Goal: Task Accomplishment & Management: Manage account settings

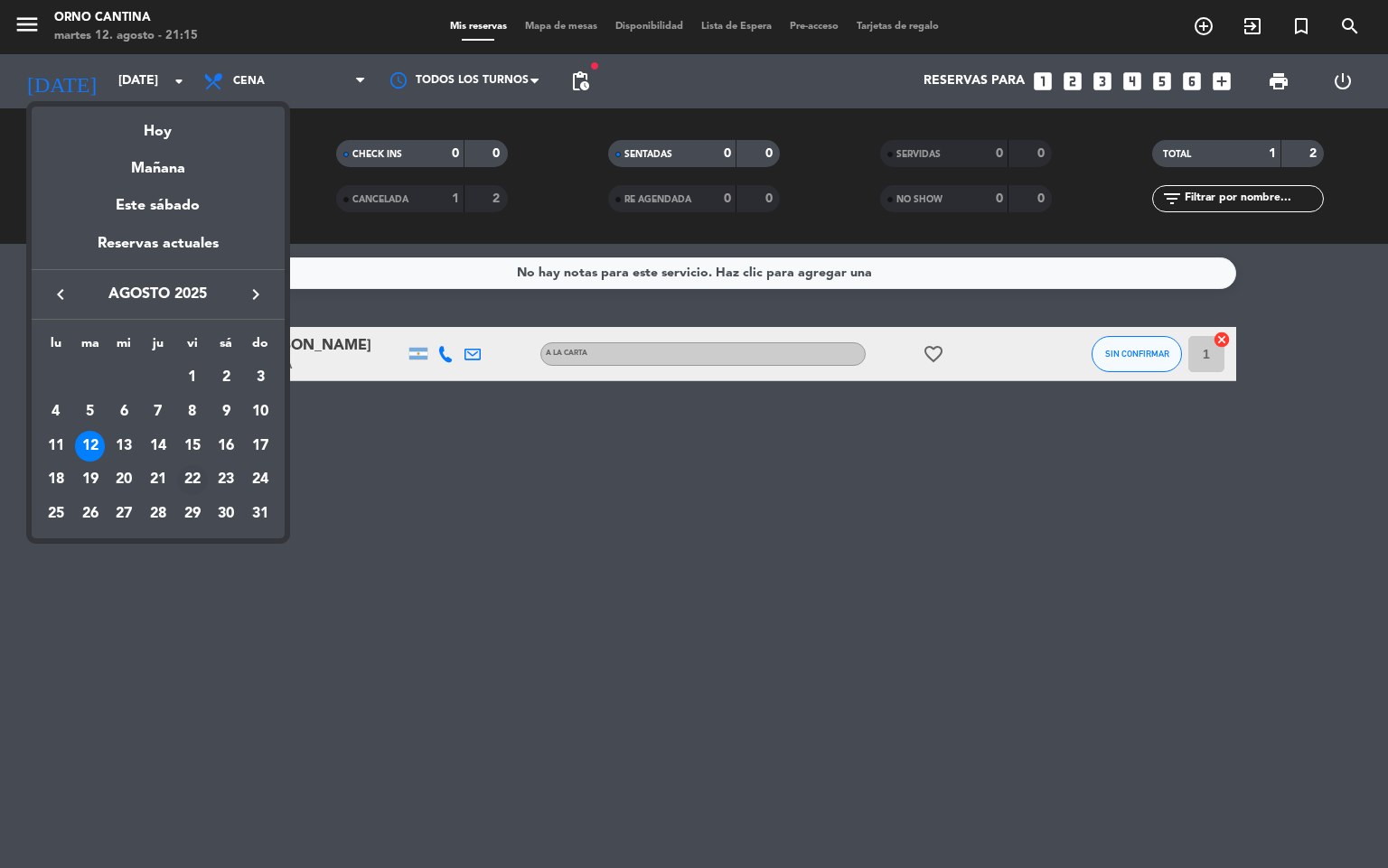
click at [199, 475] on div "22" at bounding box center [192, 480] width 31 height 31
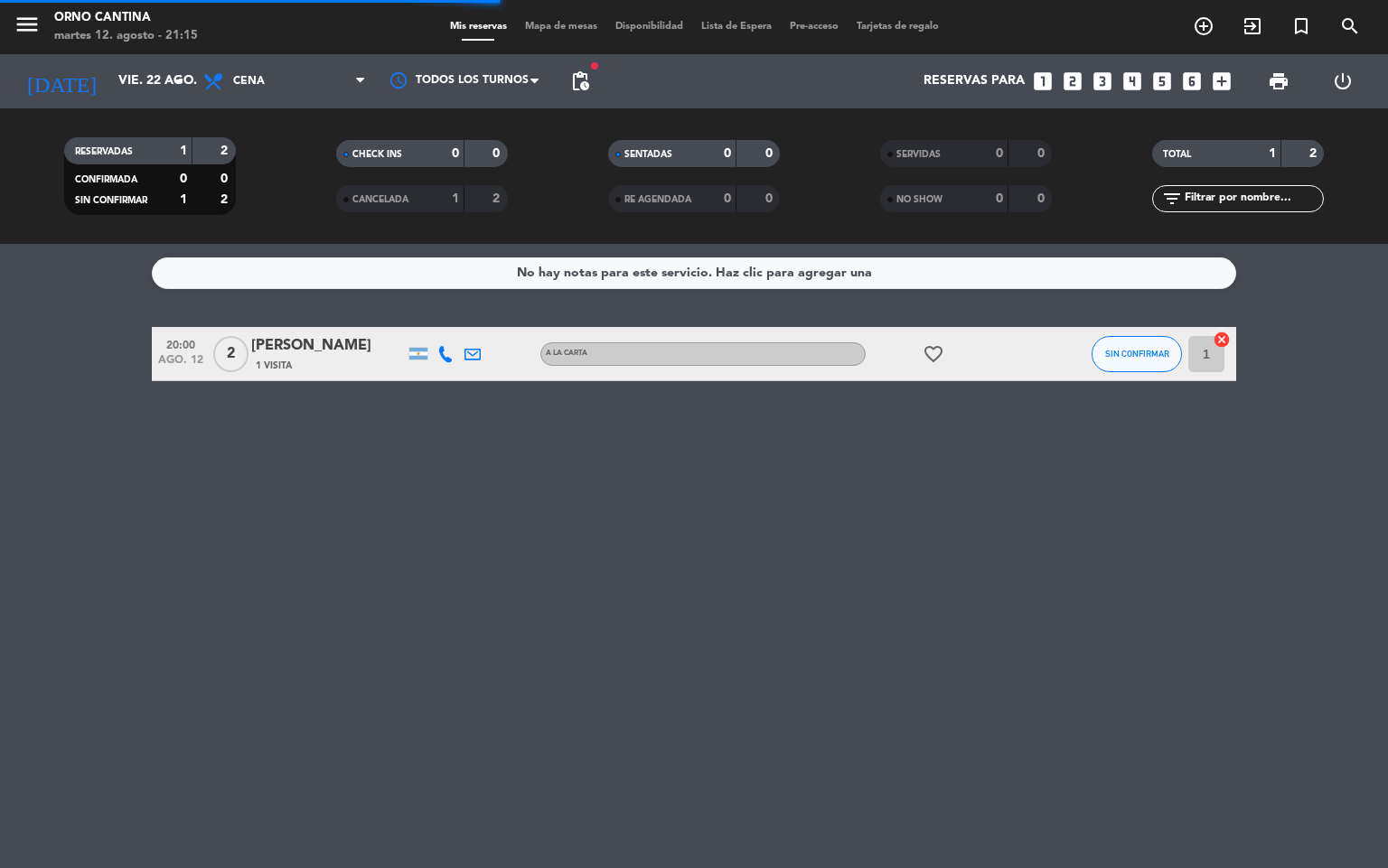
click at [156, 101] on div "[DATE] [DATE] arrow_drop_down" at bounding box center [103, 80] width 180 height 54
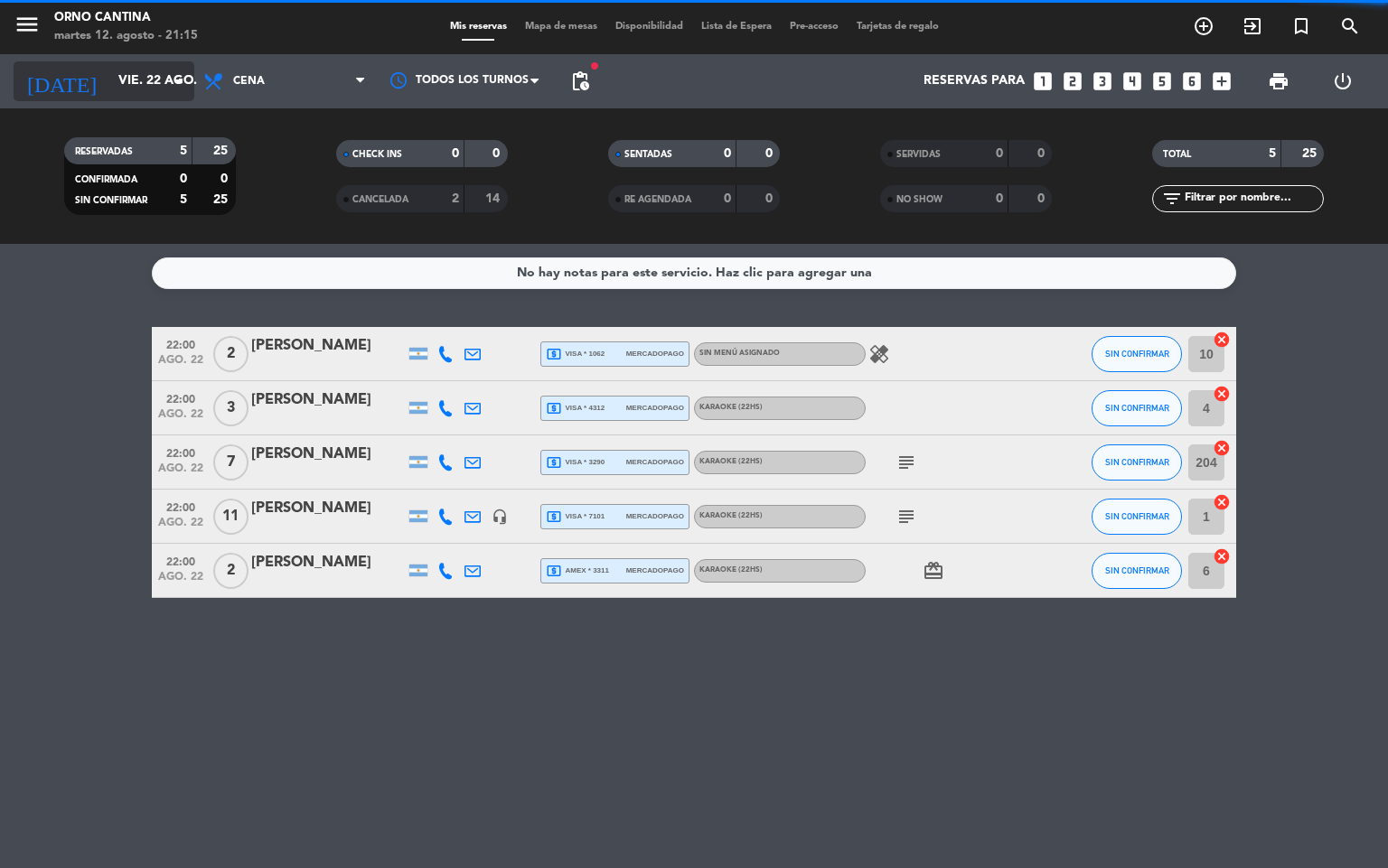
click at [174, 76] on icon "arrow_drop_down" at bounding box center [178, 81] width 22 height 22
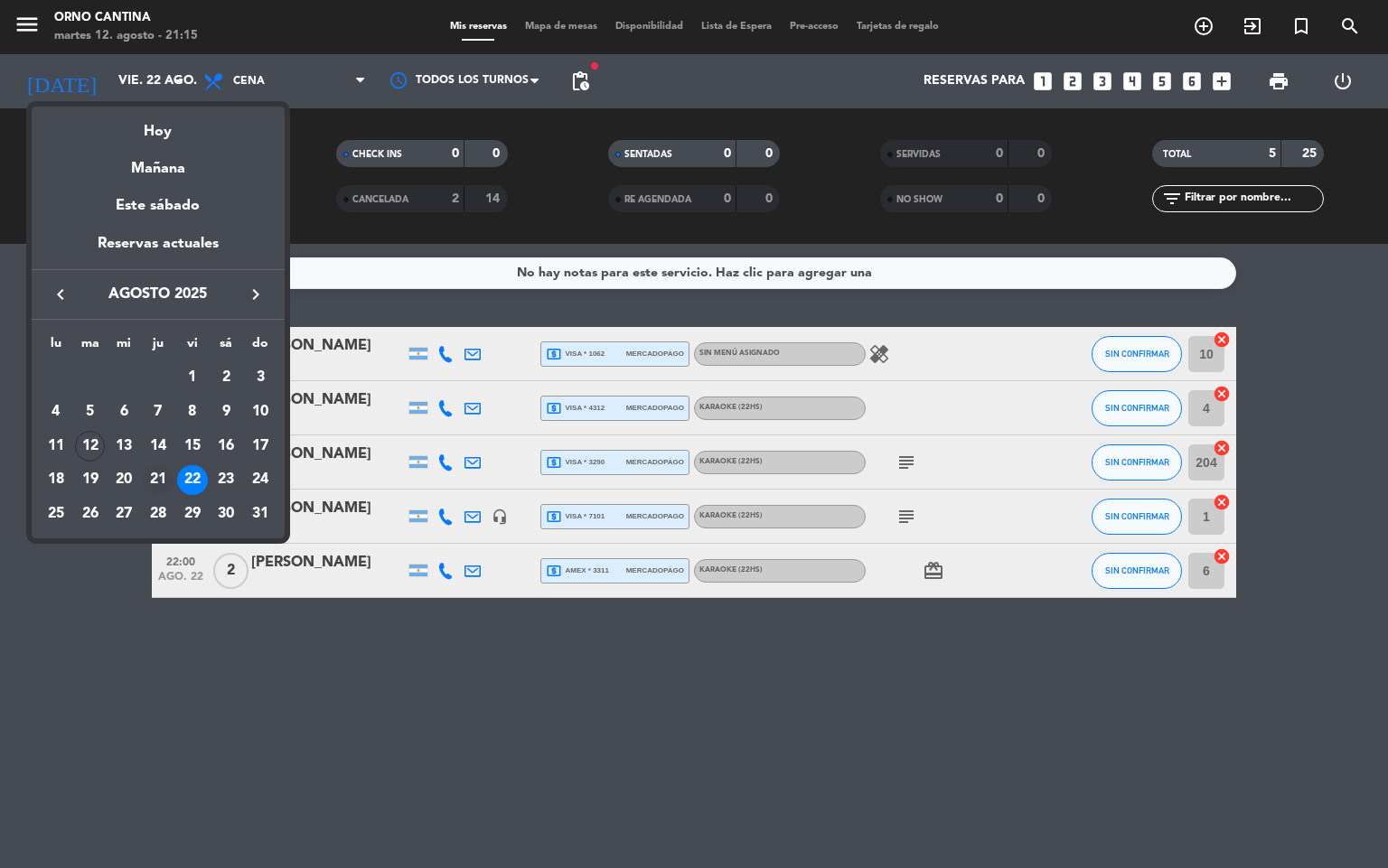
click at [160, 486] on div "21" at bounding box center [158, 480] width 31 height 31
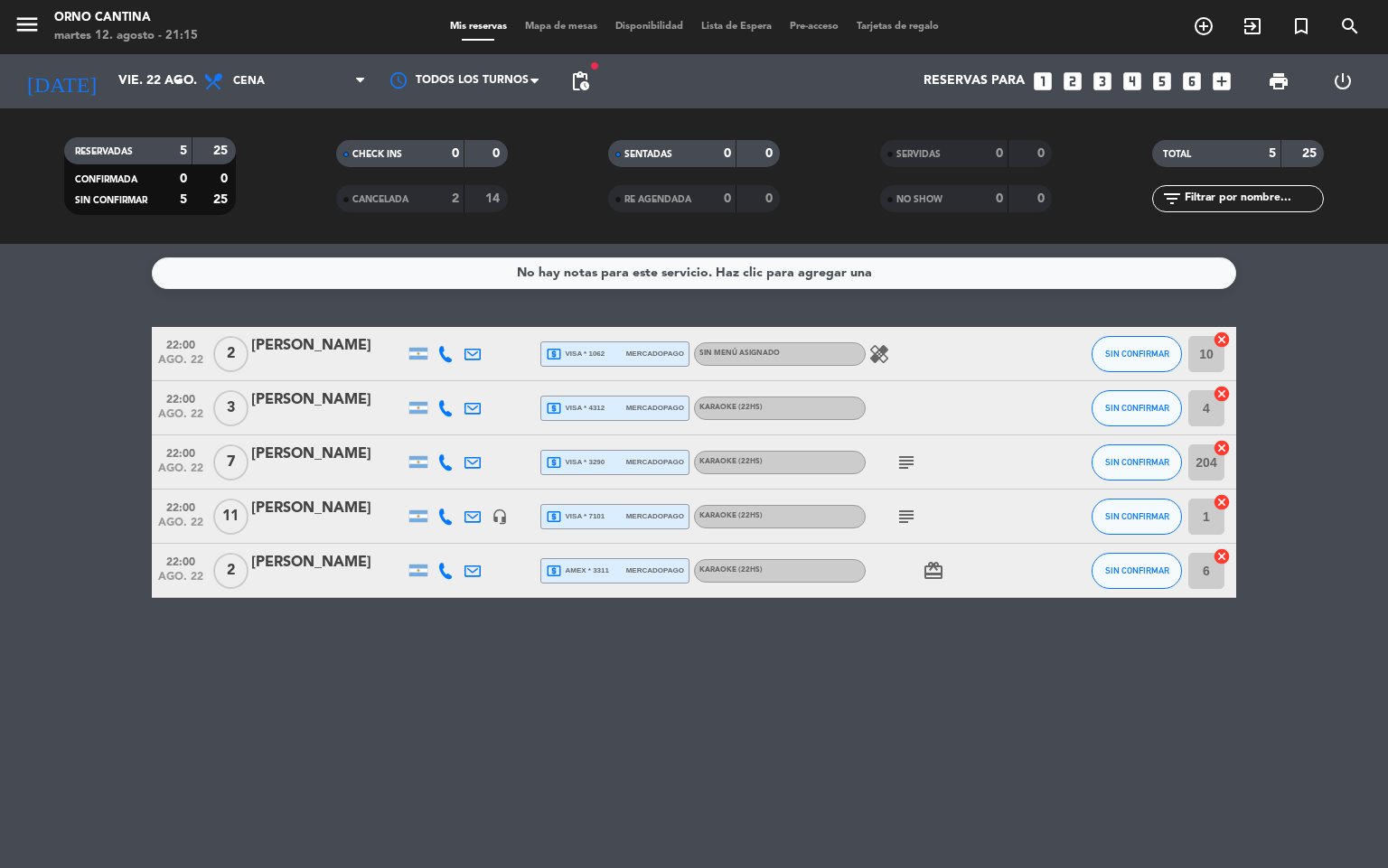
type input "jue. 21 ago."
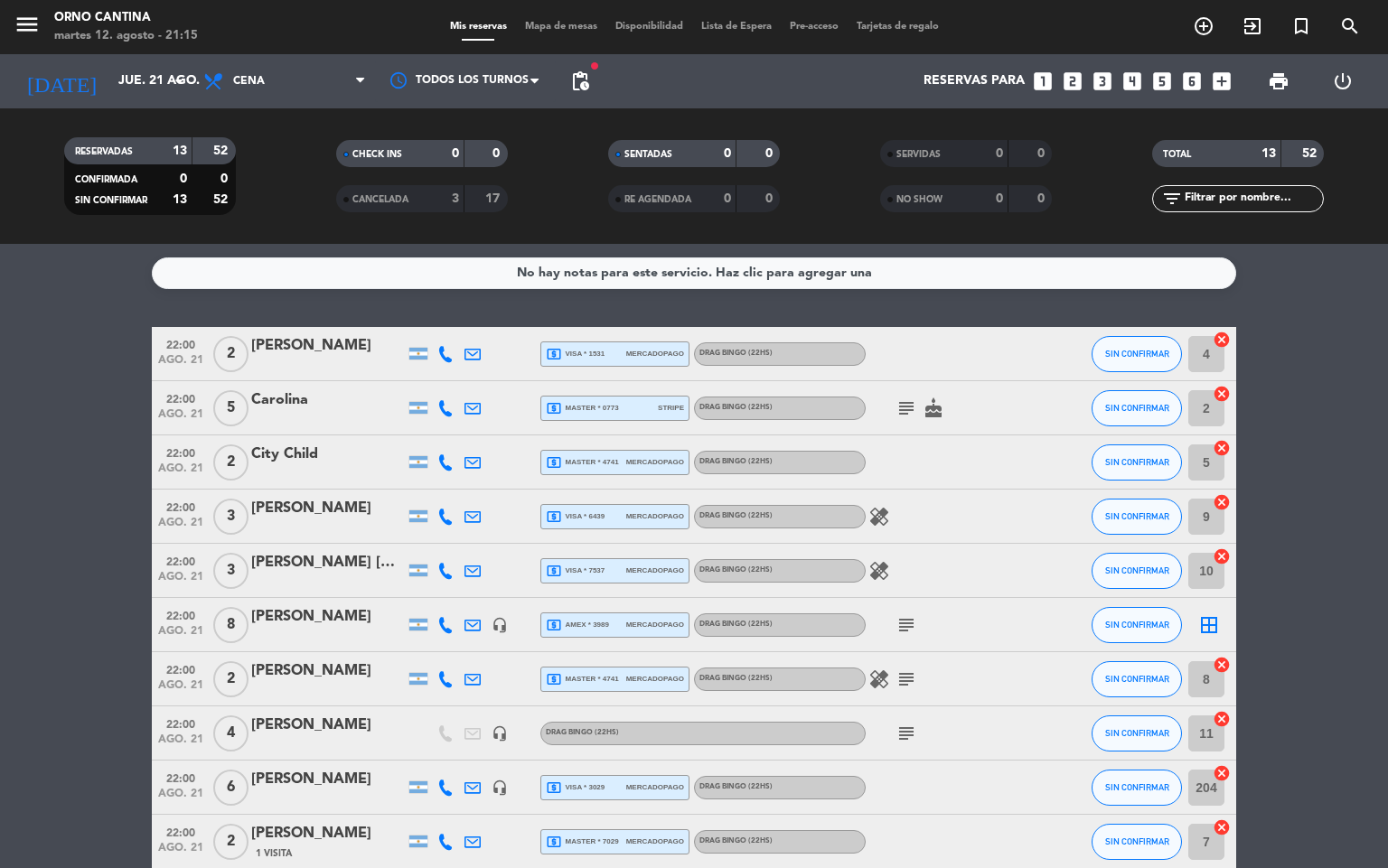
click at [398, 724] on div "[PERSON_NAME]" at bounding box center [327, 725] width 154 height 24
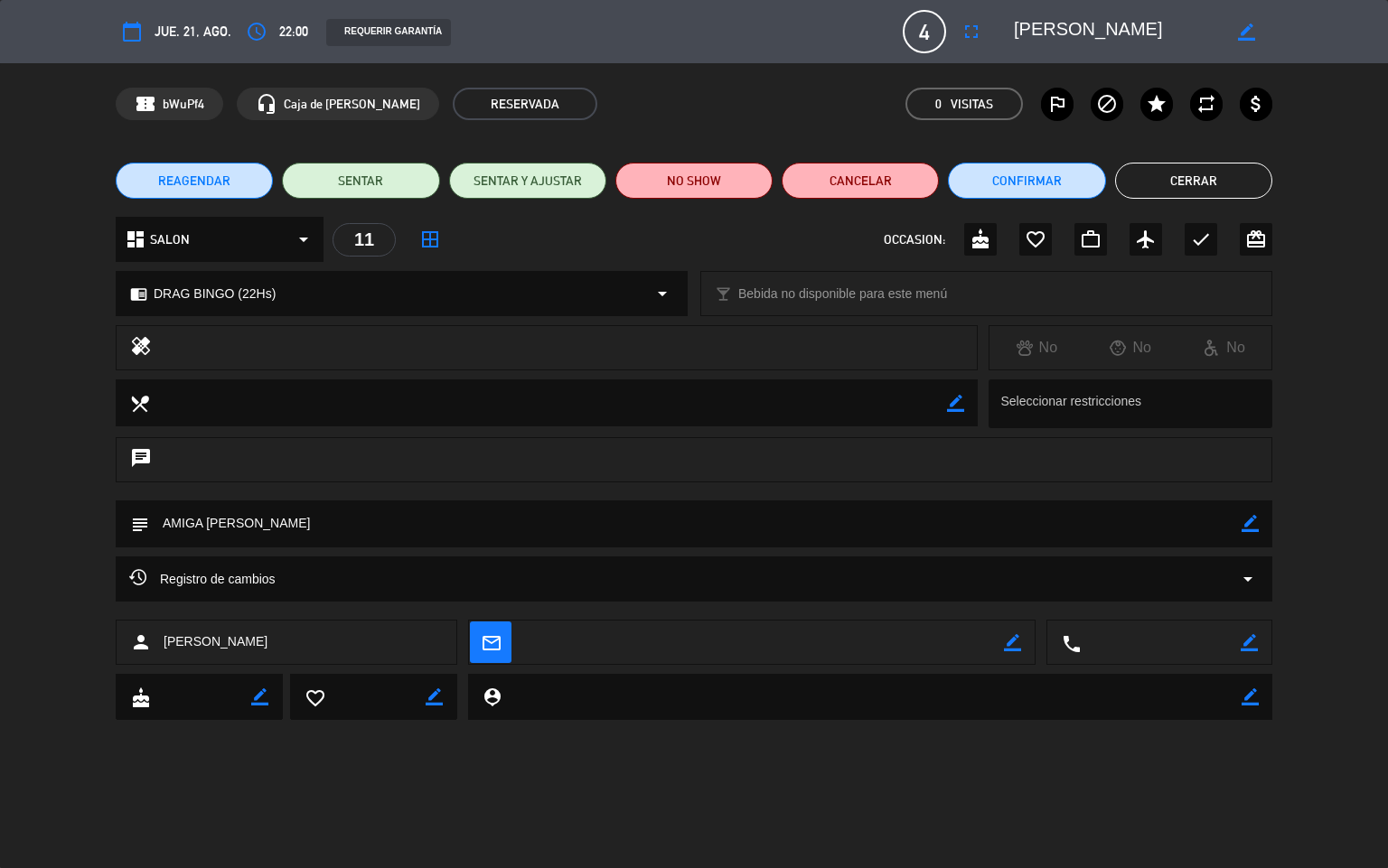
click at [1191, 196] on button "Cerrar" at bounding box center [1193, 180] width 158 height 36
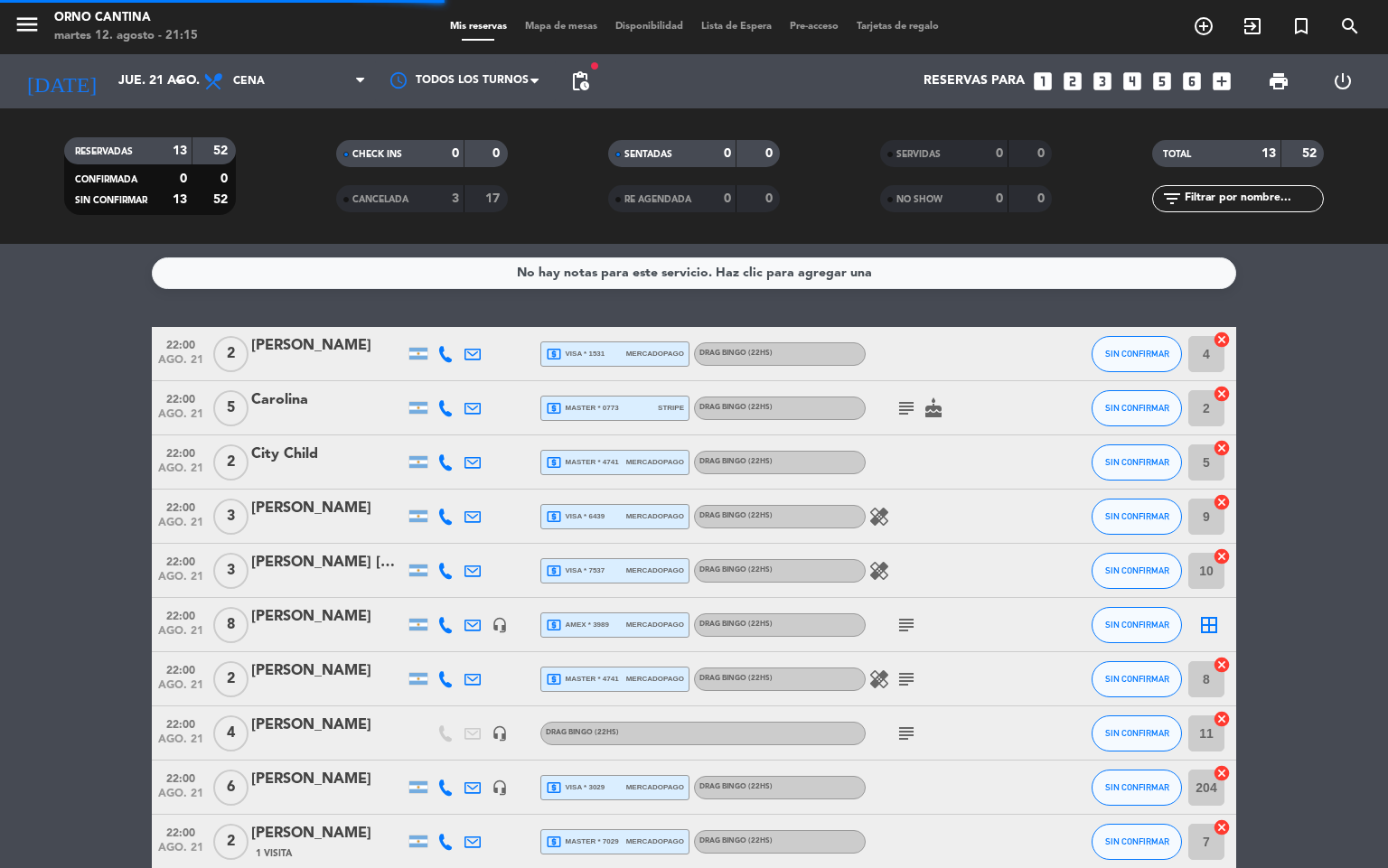
click at [1046, 544] on div at bounding box center [1053, 570] width 49 height 53
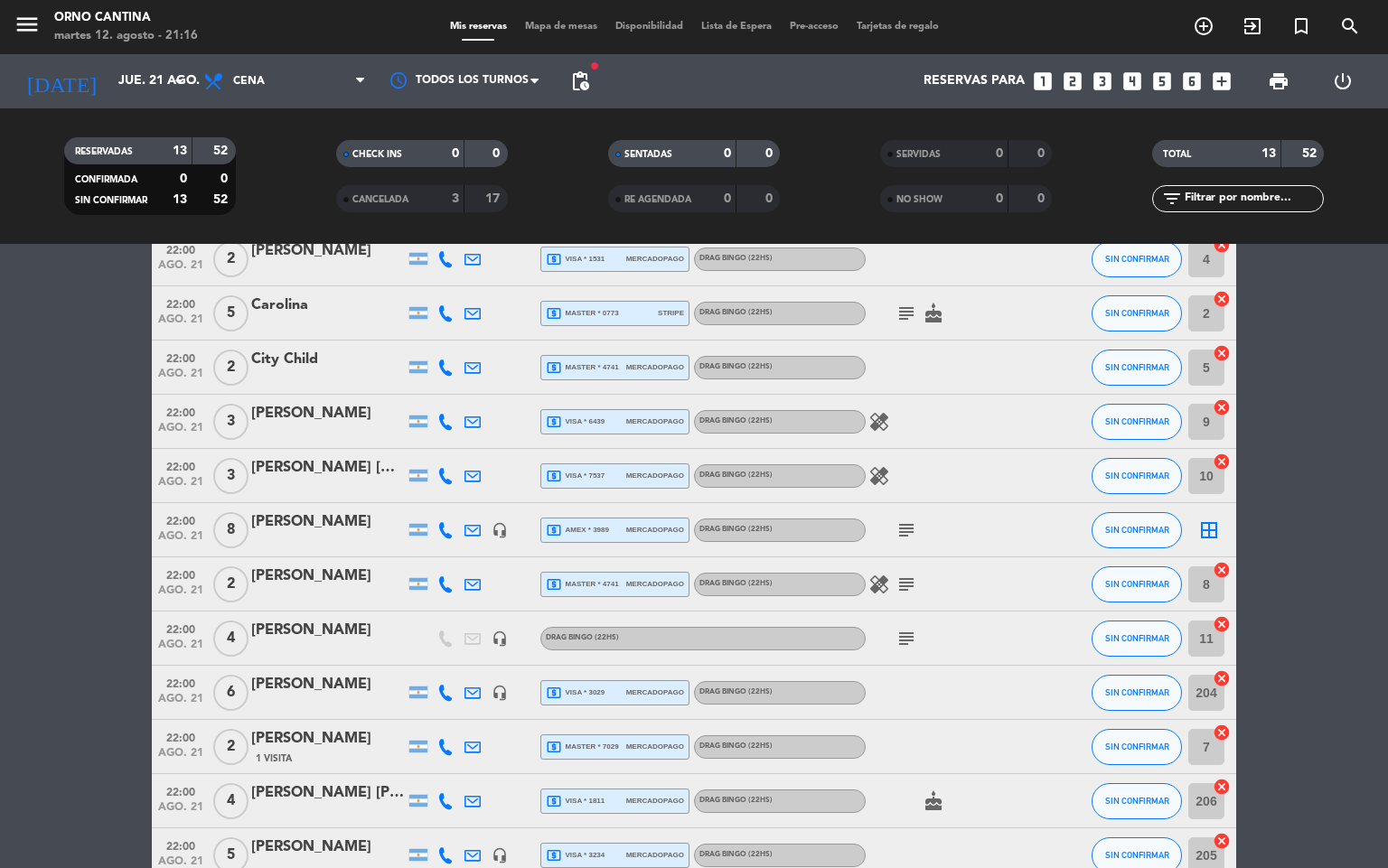
scroll to position [149, 0]
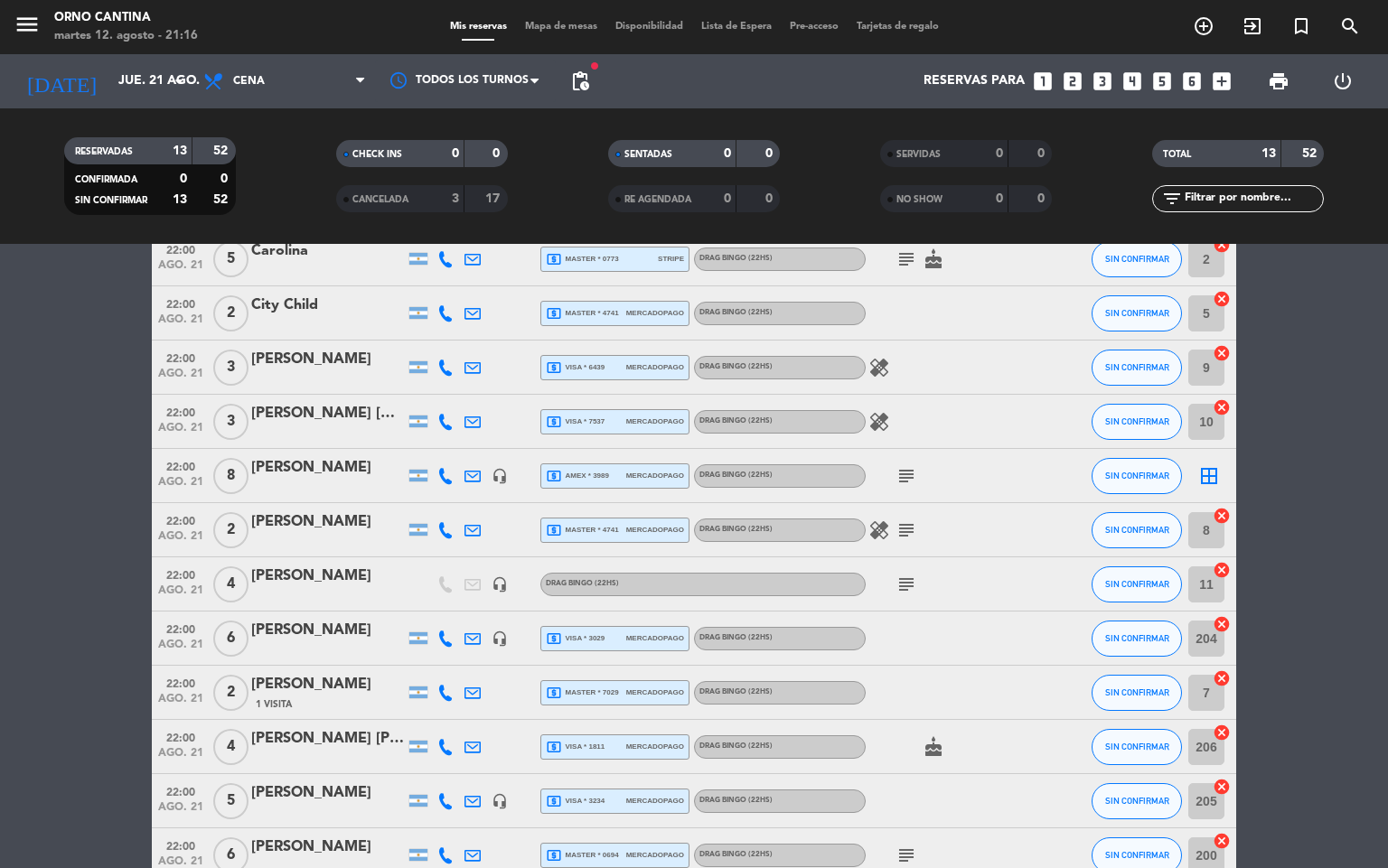
click at [340, 790] on div "[PERSON_NAME]" at bounding box center [327, 793] width 154 height 24
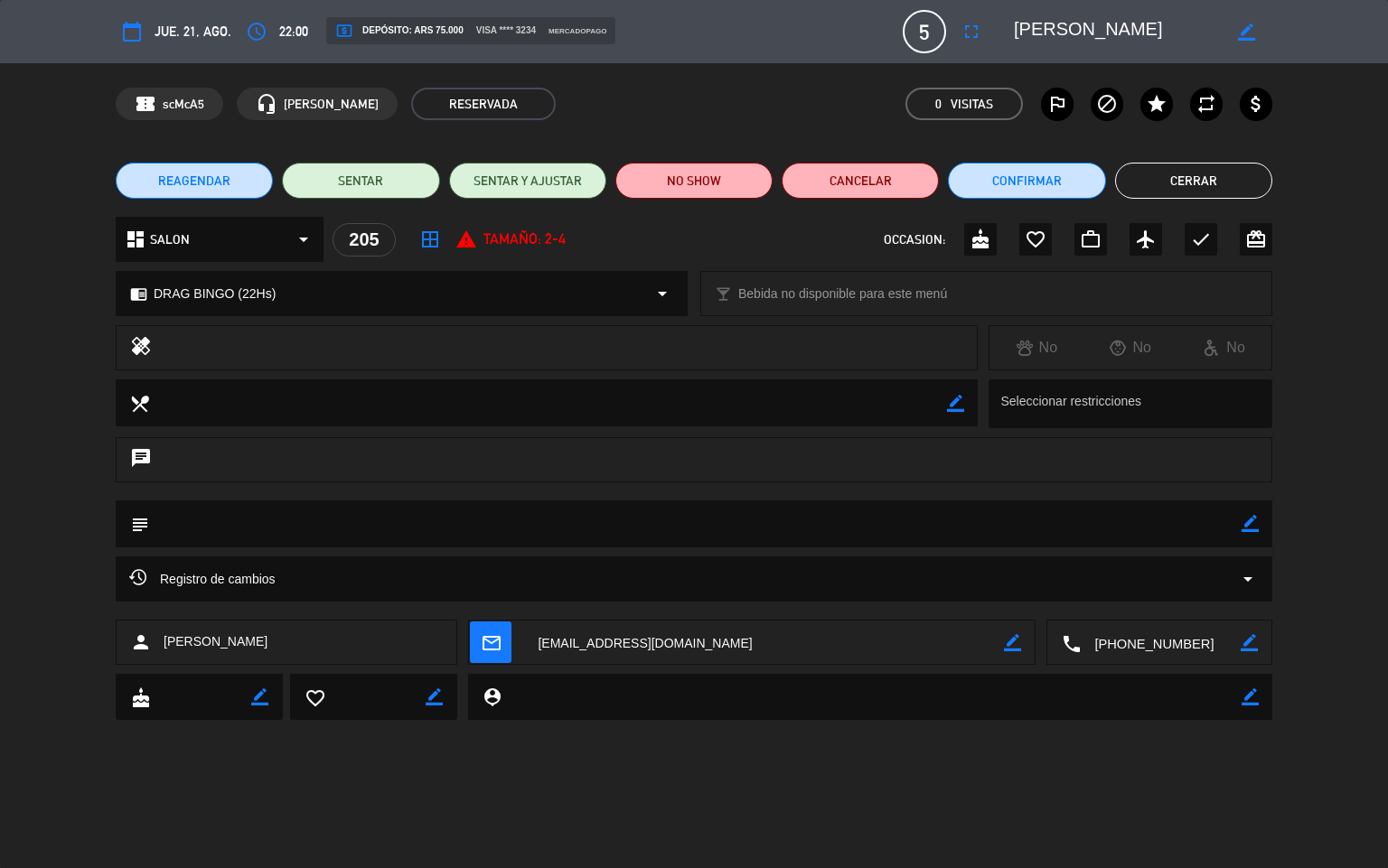
click at [404, 534] on textarea at bounding box center [694, 523] width 1092 height 46
click at [1241, 526] on icon "border_color" at bounding box center [1249, 524] width 17 height 17
click at [333, 520] on textarea at bounding box center [694, 523] width 1092 height 46
click at [1234, 524] on textarea at bounding box center [694, 523] width 1092 height 46
type textarea "suma 1 persona, abona x link de pago"
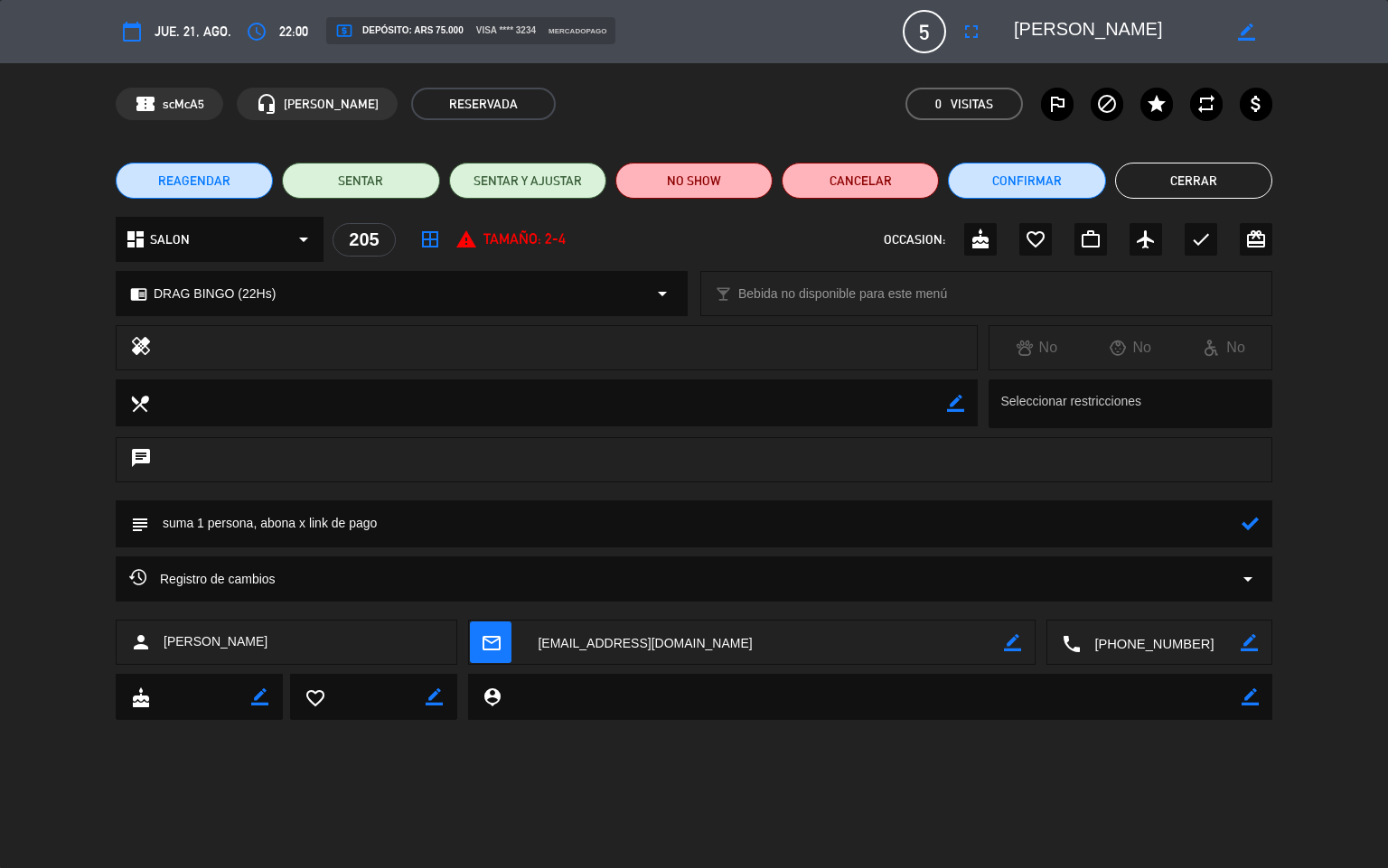
click at [1247, 520] on icon at bounding box center [1249, 524] width 17 height 17
click at [965, 44] on button "fullscreen" at bounding box center [971, 31] width 32 height 32
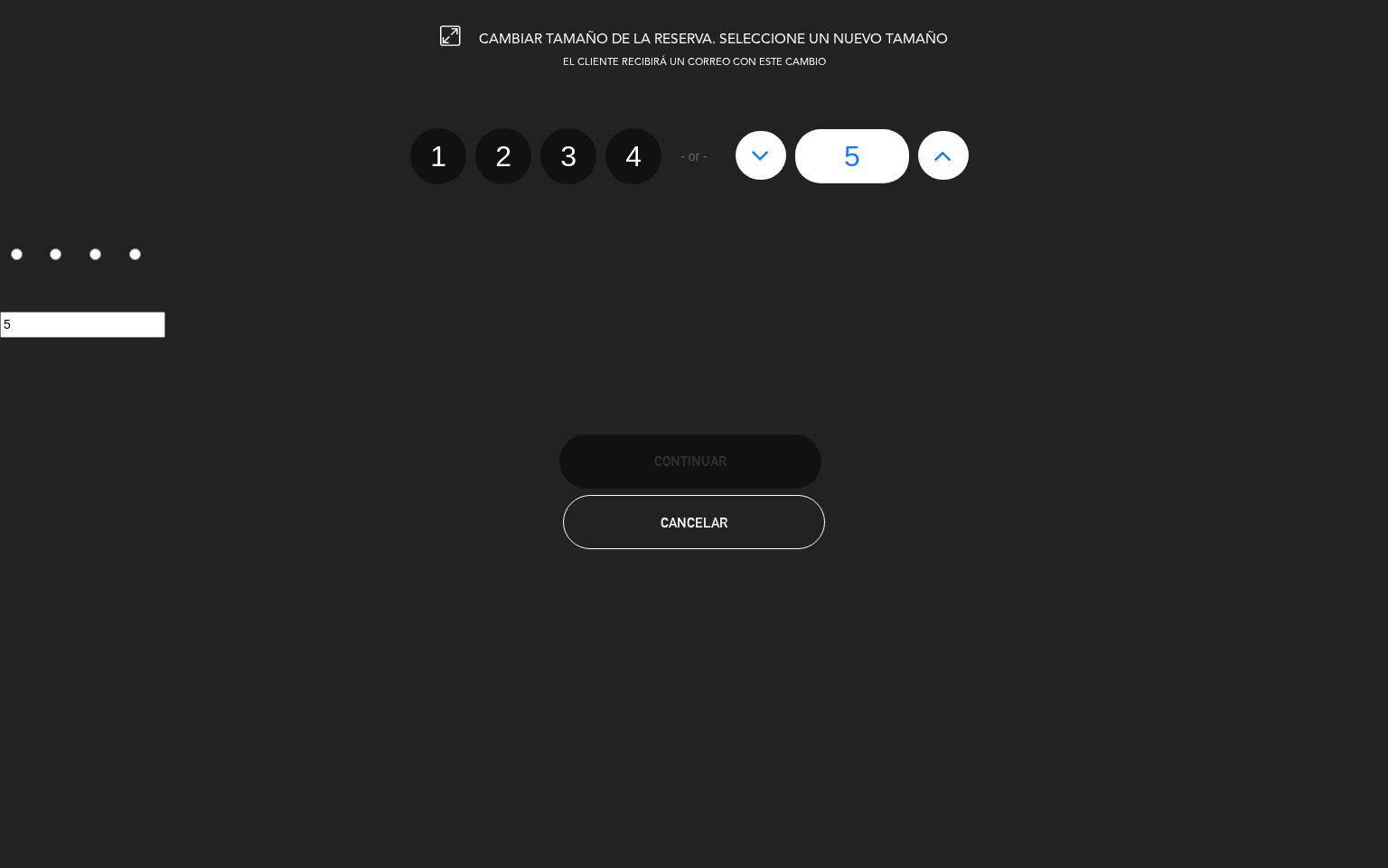
click at [945, 142] on icon at bounding box center [943, 155] width 19 height 29
type input "6"
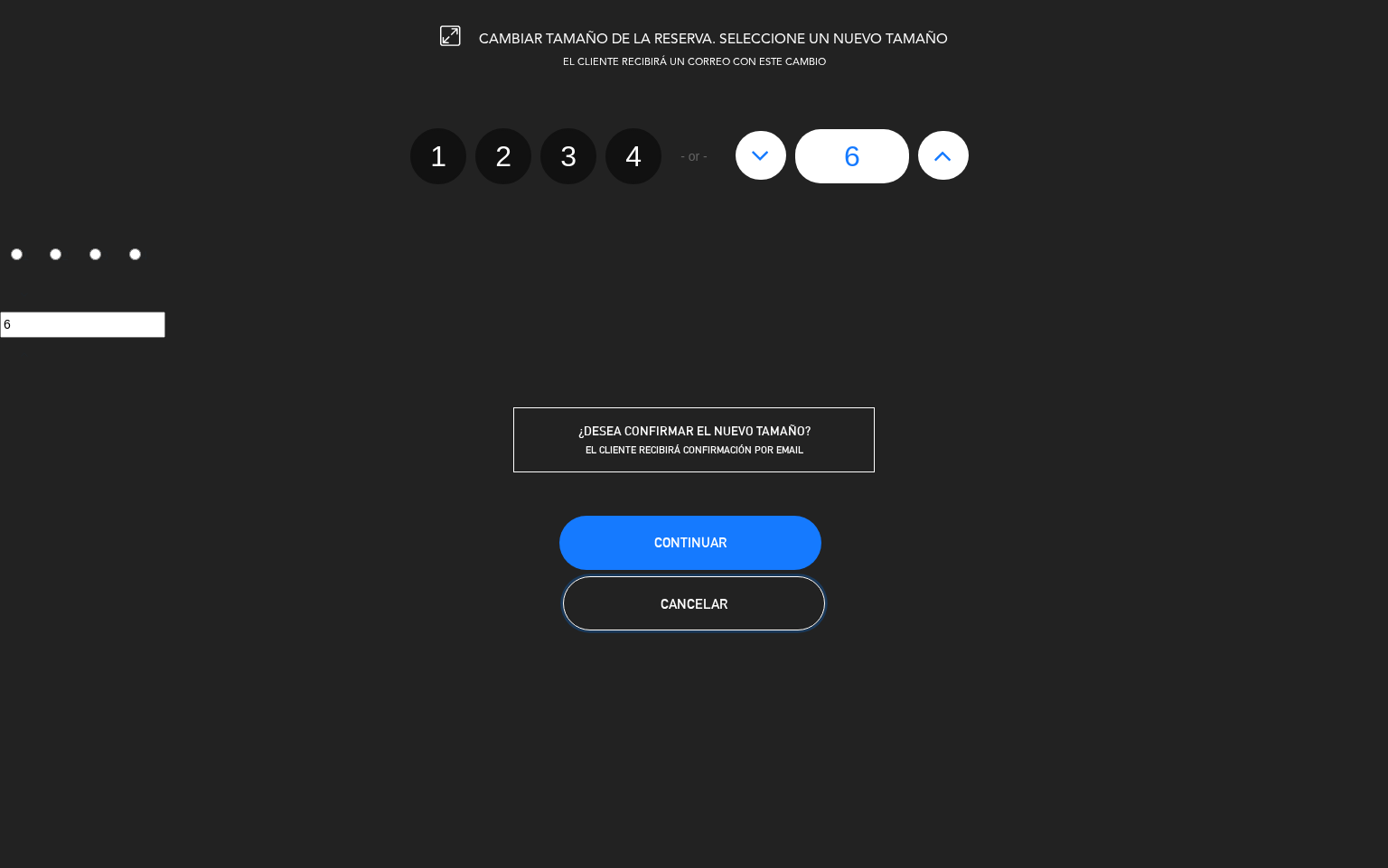
click at [770, 618] on button "Cancelar" at bounding box center [694, 603] width 262 height 54
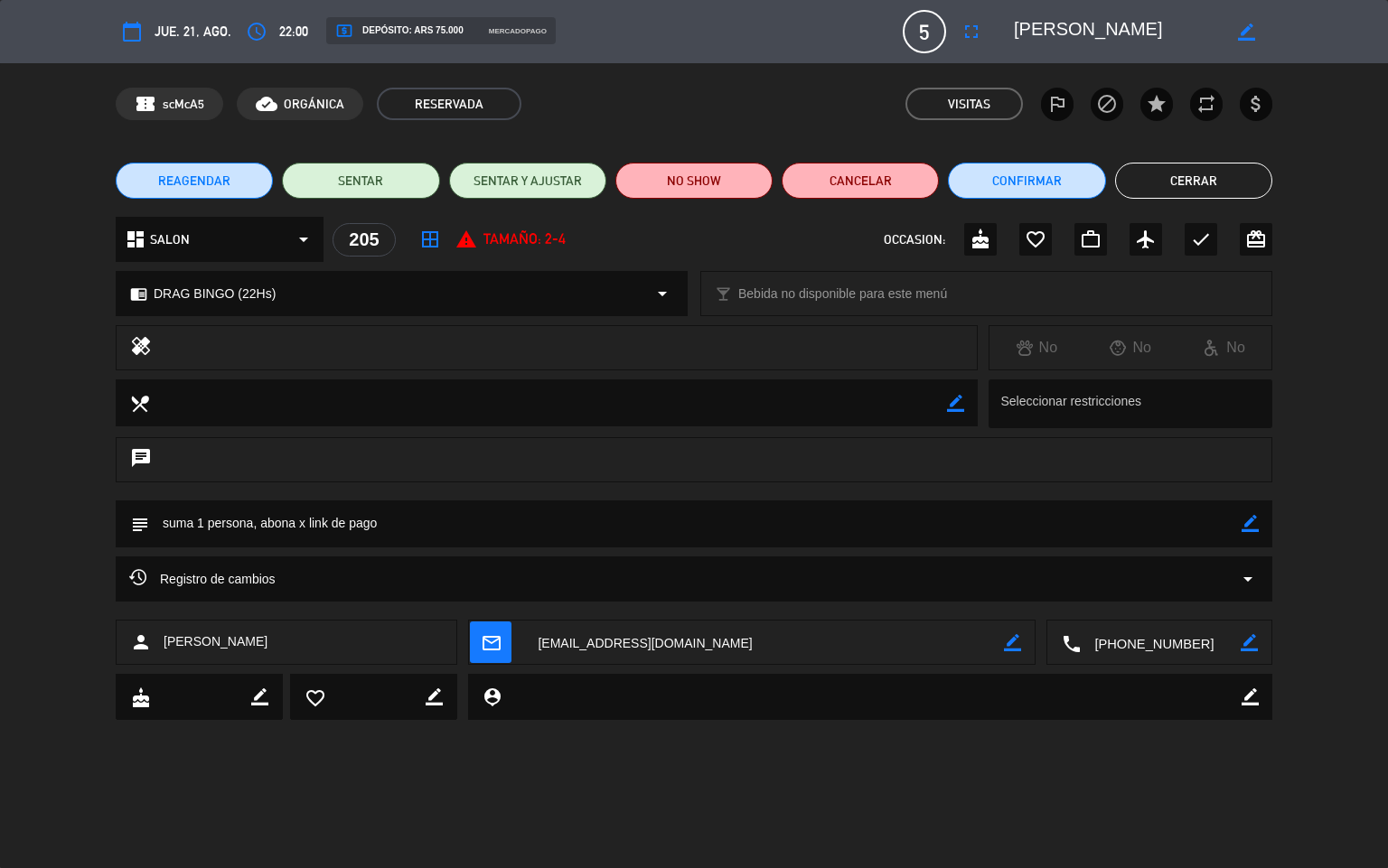
click at [1191, 155] on div "REAGENDAR SENTAR SENTAR Y AJUSTAR NO SHOW Cancelar Confirmar Cerrar" at bounding box center [694, 180] width 1388 height 73
click at [1215, 184] on button "Cerrar" at bounding box center [1193, 180] width 158 height 36
